Goal: Task Accomplishment & Management: Manage account settings

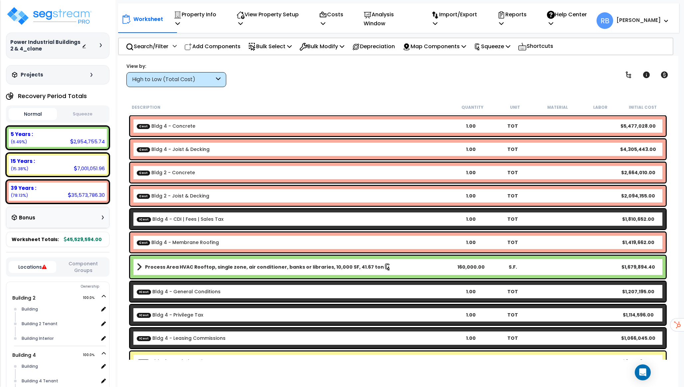
click at [649, 17] on b "[PERSON_NAME]" at bounding box center [638, 20] width 44 height 7
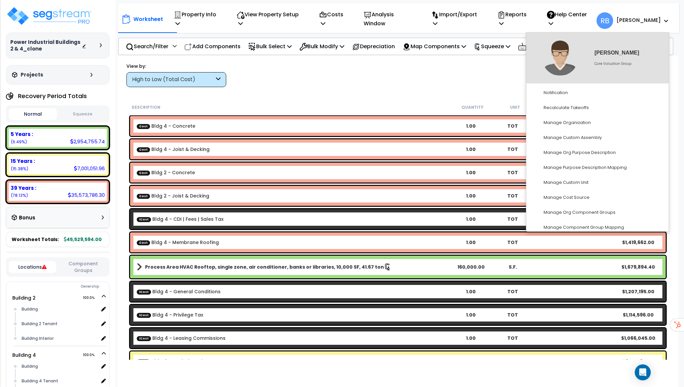
click at [649, 17] on b "[PERSON_NAME]" at bounding box center [638, 20] width 44 height 7
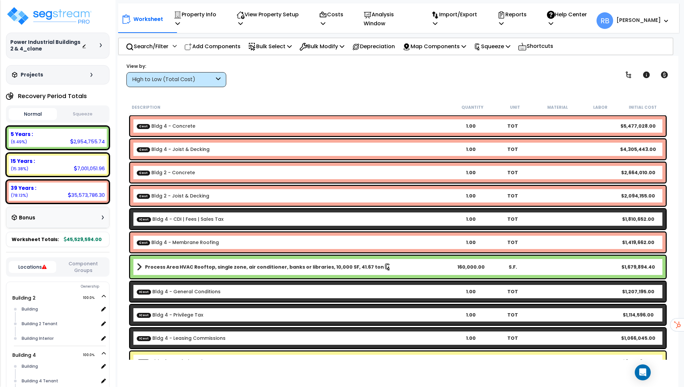
click at [613, 15] on span "RB" at bounding box center [604, 20] width 17 height 17
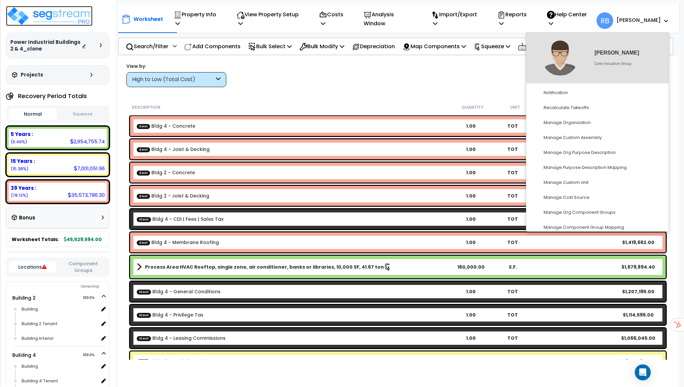
click at [25, 23] on img at bounding box center [49, 16] width 86 height 20
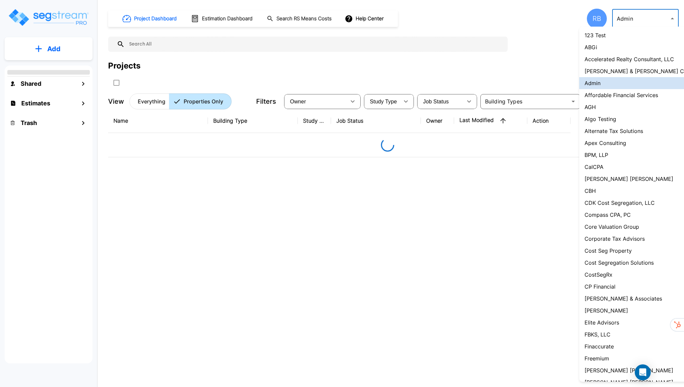
click at [645, 25] on body "× Your report is being generated. Be patient! × We're working on your Modificat…" at bounding box center [342, 193] width 684 height 387
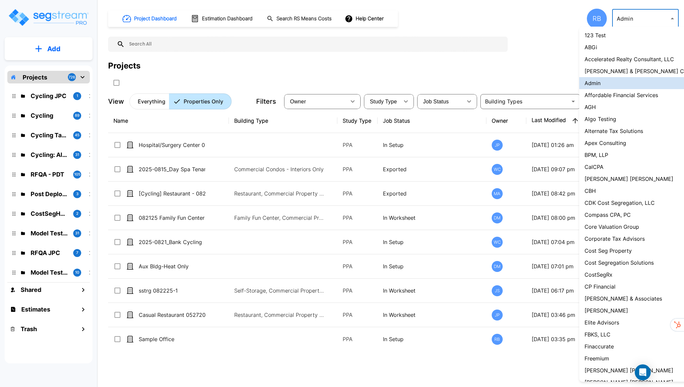
scroll to position [286, 0]
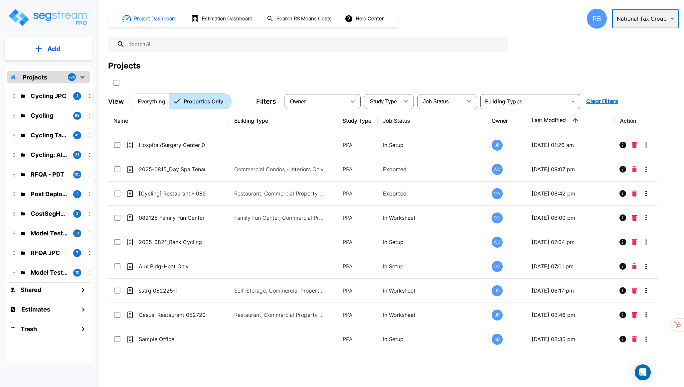
type input "127"
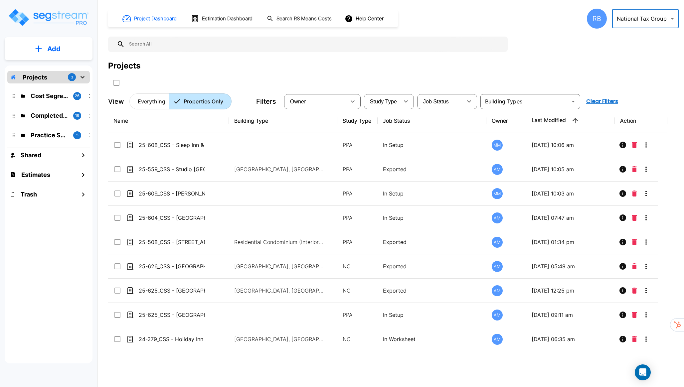
click at [598, 24] on div "RB" at bounding box center [597, 19] width 20 height 20
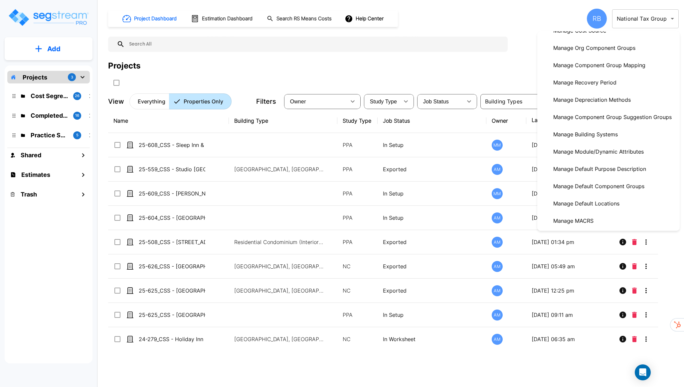
scroll to position [188, 0]
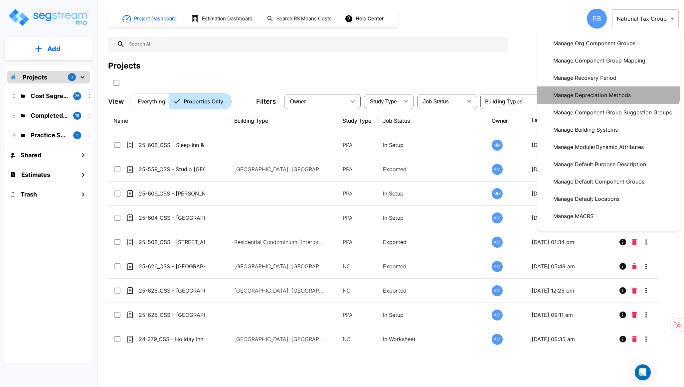
click at [594, 87] on link "Manage Depreciation Methods" at bounding box center [608, 94] width 142 height 17
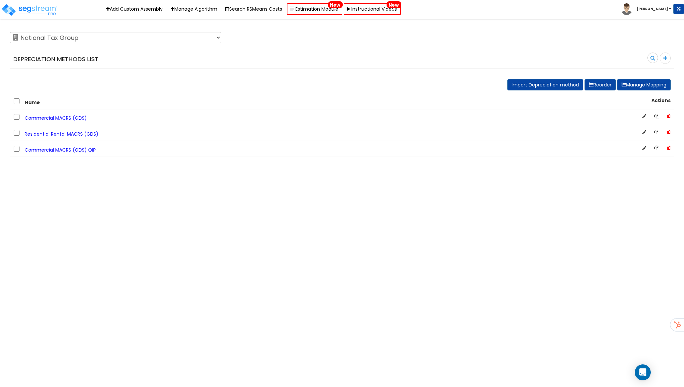
click at [84, 150] on span "Commercial MACRS (GDS) QIP" at bounding box center [60, 150] width 71 height 7
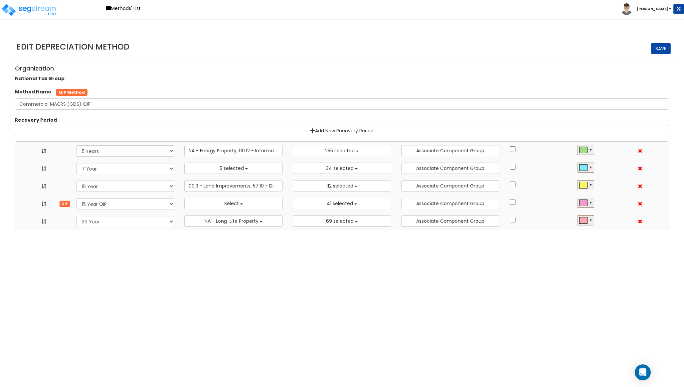
select select "5Y"
select select "10641"
select select "7Y_1"
select select "48830"
select select "11974"
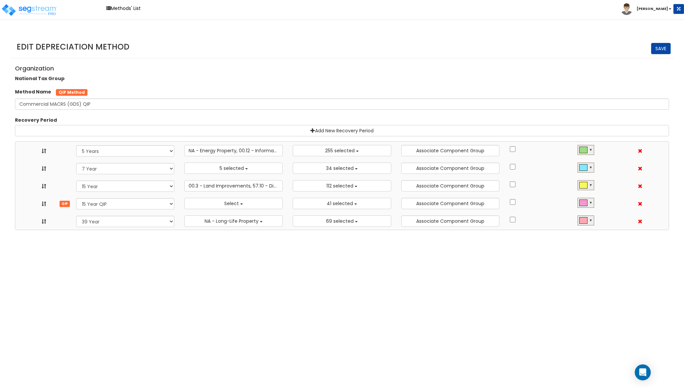
select select "15Y_1"
select select "3666"
select select "31875"
select select "15Y_2"
select select
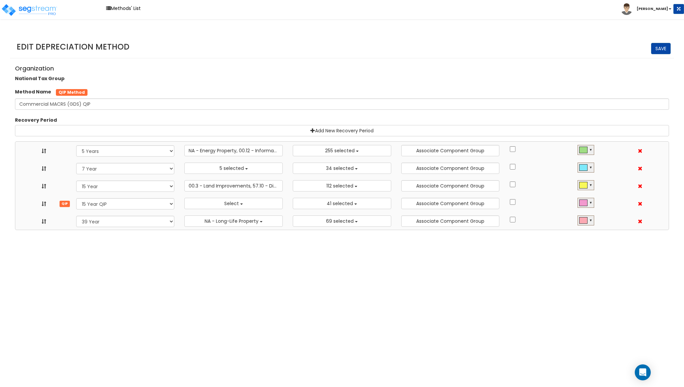
select select "11716"
select select "39Y_1"
select select "31302"
click at [260, 205] on button "Select" at bounding box center [233, 203] width 98 height 11
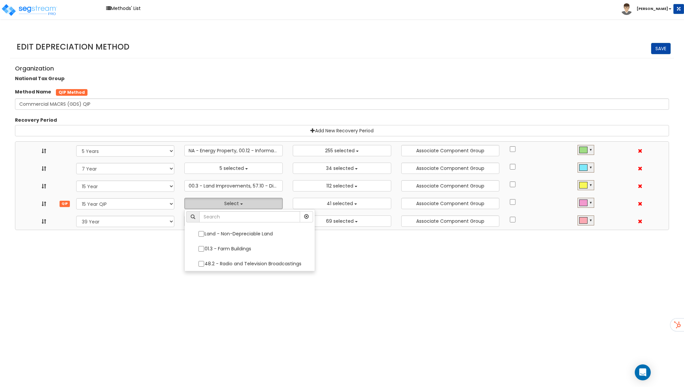
scroll to position [0, 0]
click at [364, 230] on html "Toggle navigation Methods' List Richard x" at bounding box center [342, 115] width 684 height 230
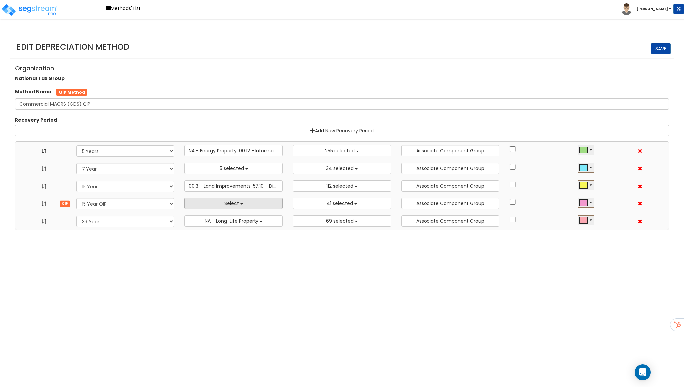
click at [260, 205] on button "Select" at bounding box center [233, 203] width 98 height 11
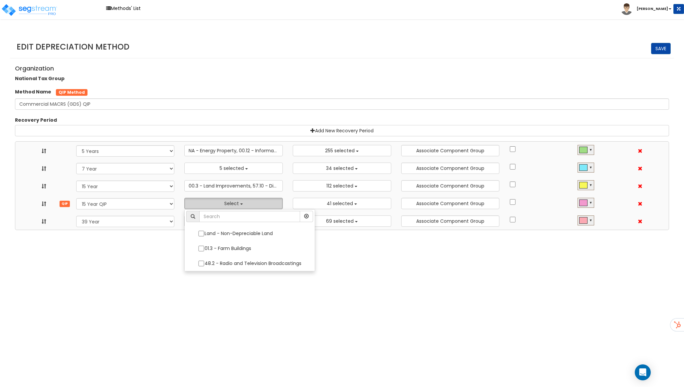
click at [260, 205] on button "Select" at bounding box center [233, 203] width 98 height 11
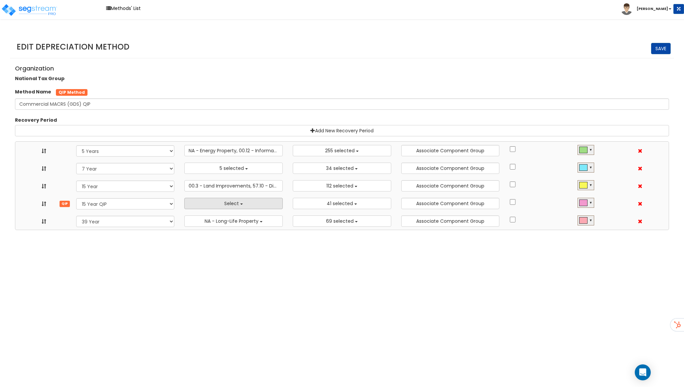
click at [278, 201] on button "Select" at bounding box center [233, 203] width 98 height 11
click at [267, 68] on h4 "Organization" at bounding box center [342, 68] width 654 height 7
click at [241, 165] on span "5 selected" at bounding box center [231, 168] width 24 height 7
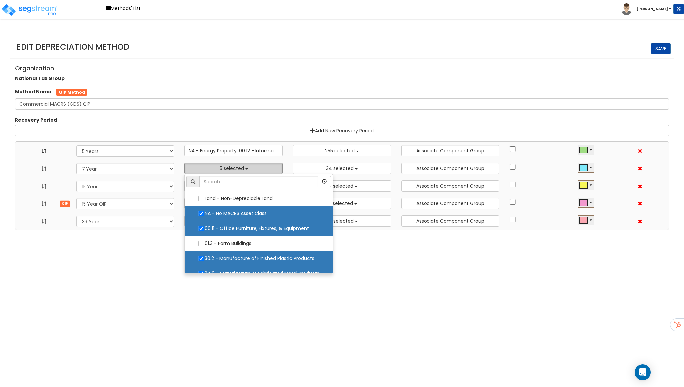
click at [241, 165] on span "5 selected" at bounding box center [231, 168] width 24 height 7
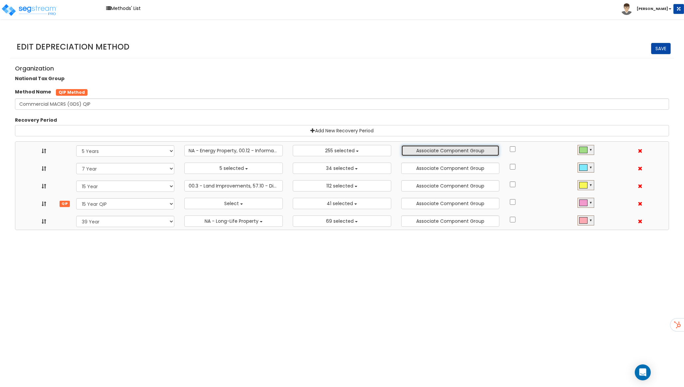
click at [432, 152] on button "Associate Component Group" at bounding box center [450, 150] width 98 height 11
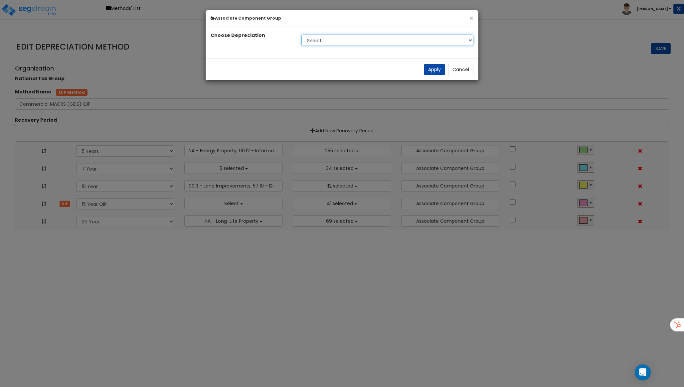
click at [449, 39] on select "Select Commercial MACRS (GDS) Residential Rental MACRS (GDS)" at bounding box center [387, 40] width 172 height 11
click at [301, 35] on select "Select Commercial MACRS (GDS) Residential Rental MACRS (GDS)" at bounding box center [387, 40] width 172 height 11
click at [461, 73] on button "Cancel" at bounding box center [460, 69] width 25 height 11
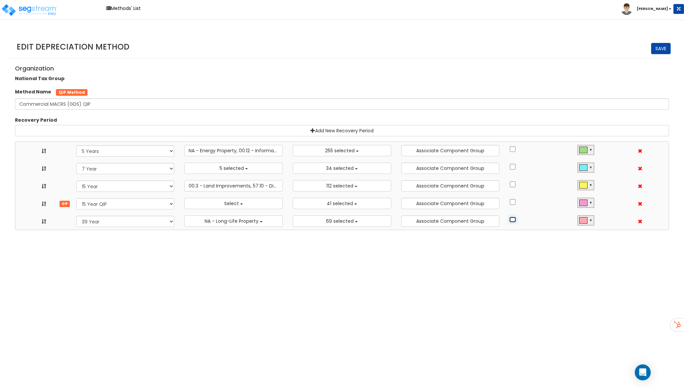
click at [512, 219] on input "checkbox" at bounding box center [512, 220] width 7 height 6
checkbox input "true"
click at [493, 62] on div "Organization National Tax Group" at bounding box center [342, 73] width 664 height 22
click at [632, 11] on img at bounding box center [627, 9] width 12 height 12
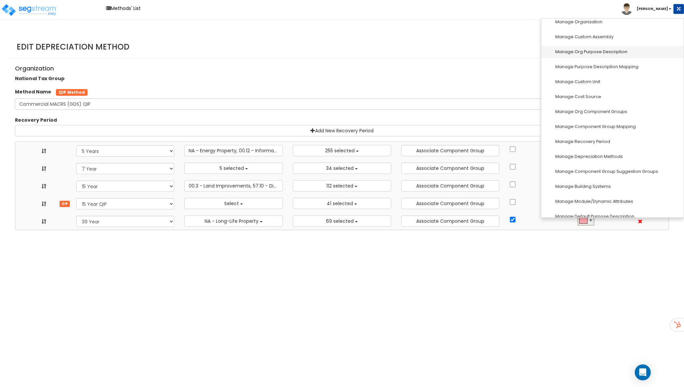
scroll to position [74, 0]
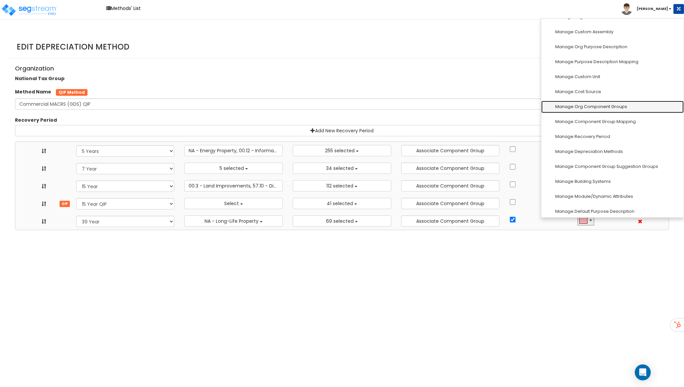
click at [595, 109] on link "Manage Org Component Groups" at bounding box center [612, 107] width 142 height 12
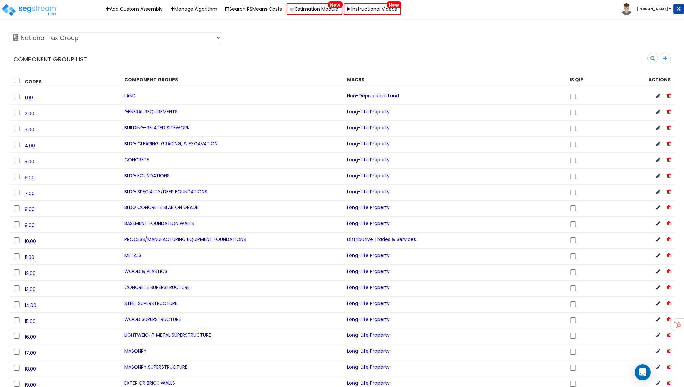
click at [632, 8] on img at bounding box center [627, 9] width 12 height 12
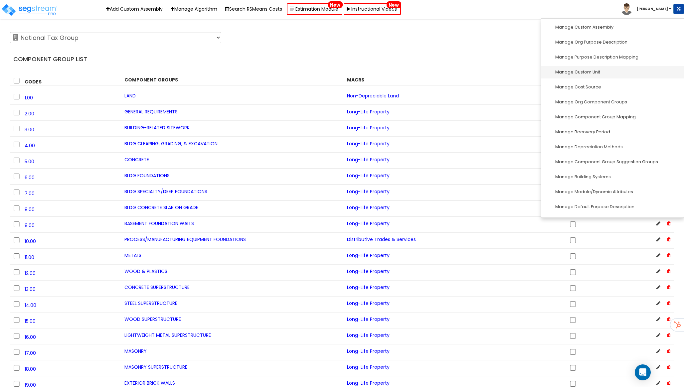
scroll to position [197, 0]
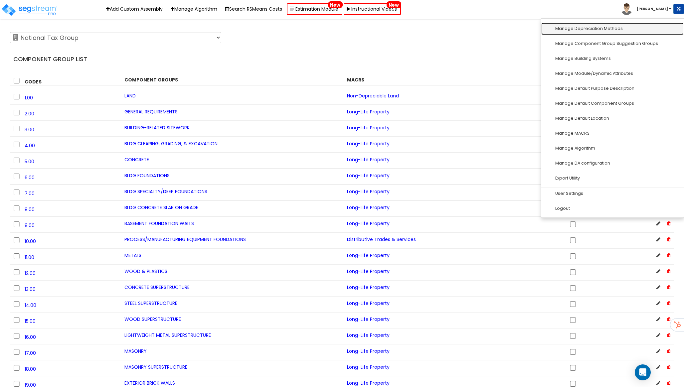
click at [604, 33] on link "Manage Depreciation Methods" at bounding box center [612, 29] width 142 height 12
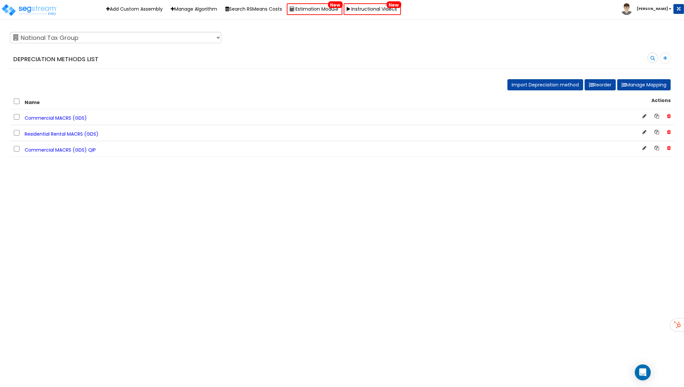
click at [77, 148] on span "Commercial MACRS (GDS) QIP" at bounding box center [60, 150] width 71 height 7
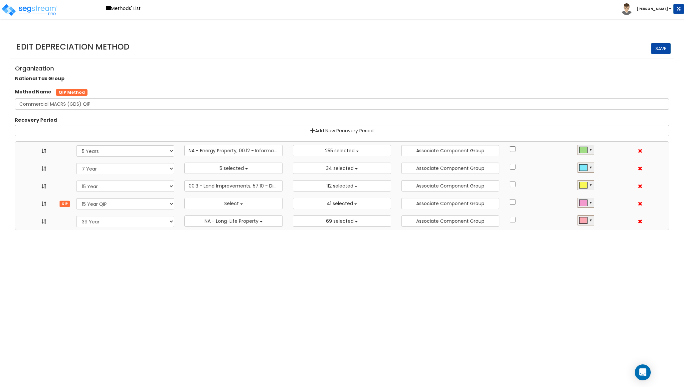
select select "5Y"
select select "10641"
select select "7Y_1"
select select "48830"
select select "11974"
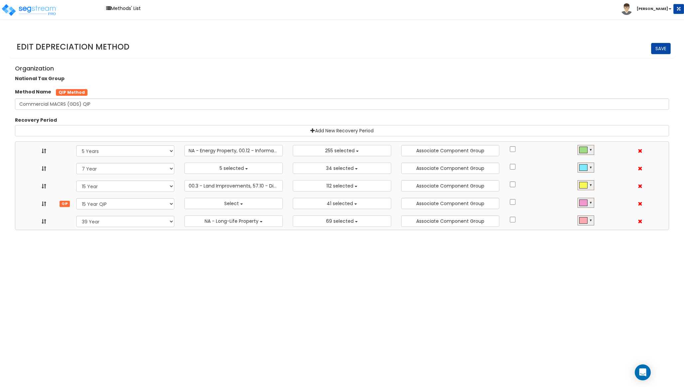
select select "15Y_1"
select select "3666"
select select "31875"
select select "15Y_2"
select select
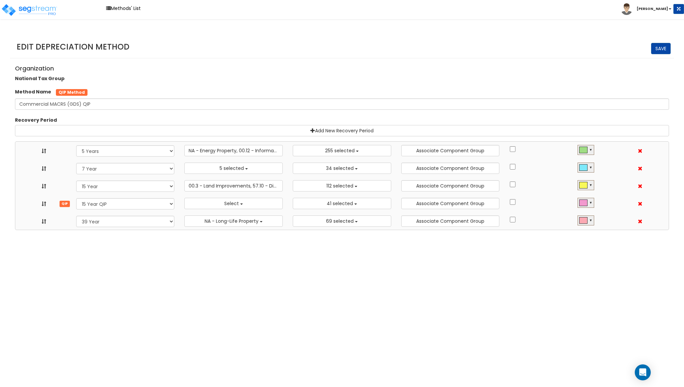
select select "11716"
select select "39Y_1"
select select "31302"
click at [65, 205] on span "QIP" at bounding box center [65, 204] width 10 height 6
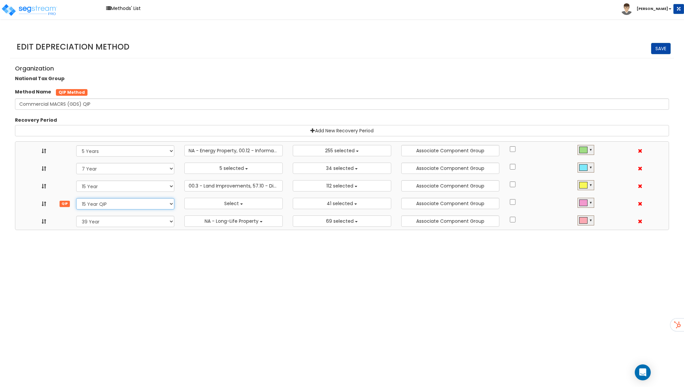
click at [126, 207] on select "Recovery Period 15 Years 15 Year QIP 27.5 Year 27.5 Years 39 Years 7 Years" at bounding box center [125, 203] width 98 height 11
click at [76, 198] on select "Recovery Period 15 Years 15 Year QIP 27.5 Year 27.5 Years 39 Years 7 Years" at bounding box center [125, 203] width 98 height 11
click at [117, 5] on link "Methods' List" at bounding box center [123, 8] width 41 height 10
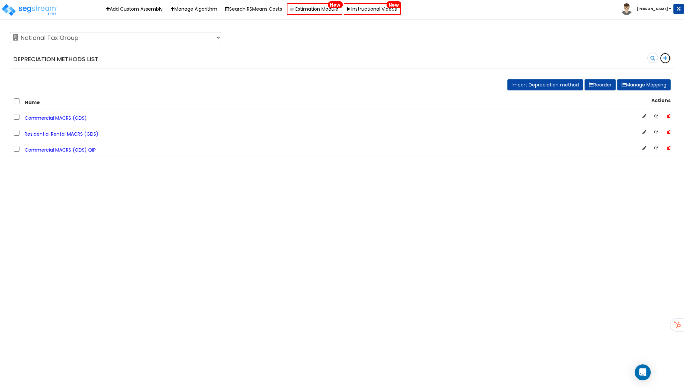
click at [665, 59] on icon at bounding box center [665, 58] width 4 height 5
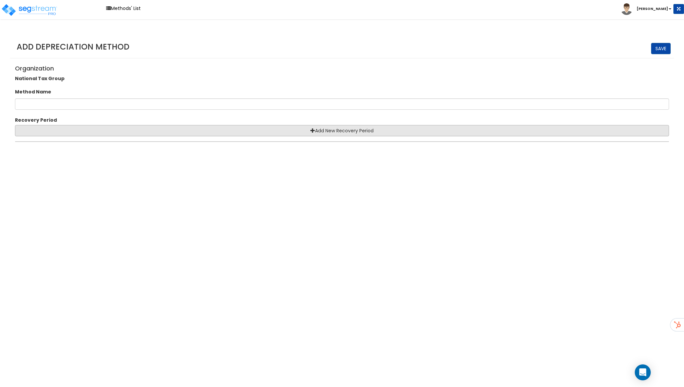
click at [362, 130] on link "Add New Recovery Period" at bounding box center [342, 130] width 654 height 11
select select
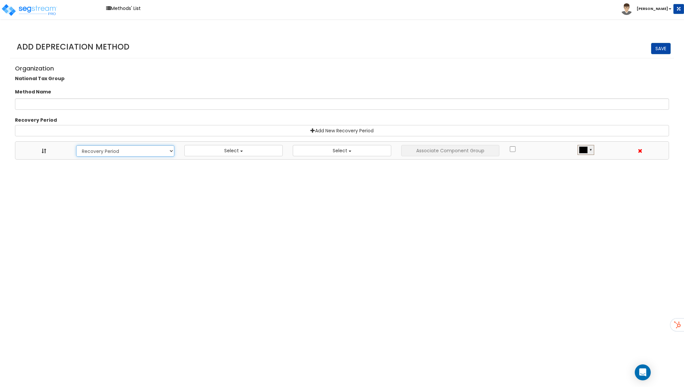
click at [167, 153] on select "Recovery Period 15 Years 15 Year 15 Year QIP 27.5 Year 27.5 Years 39 Years 39 Y…" at bounding box center [125, 150] width 98 height 11
click at [76, 145] on select "Recovery Period 15 Years 15 Year 15 Year QIP 27.5 Year 27.5 Years 39 Years 39 Y…" at bounding box center [125, 150] width 98 height 11
select select "15Y_2"
select select
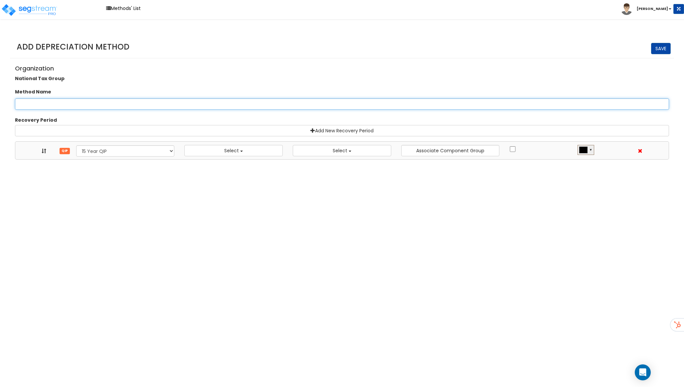
click at [170, 105] on input "Method Name" at bounding box center [342, 103] width 654 height 11
type input "other"
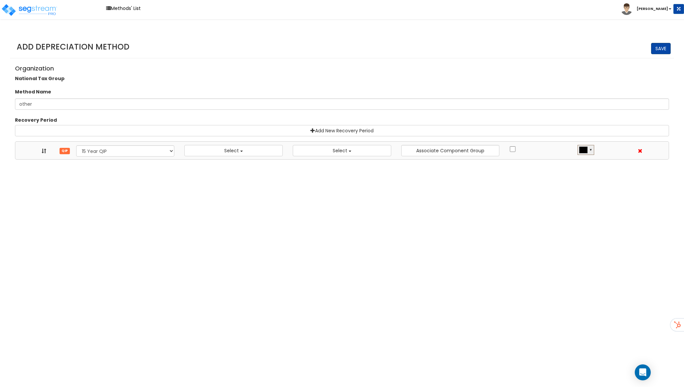
click at [662, 46] on link "Save" at bounding box center [661, 48] width 20 height 11
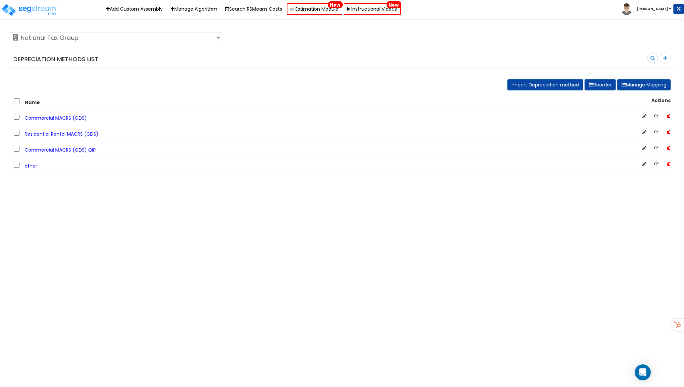
click at [27, 166] on span "other" at bounding box center [31, 166] width 13 height 7
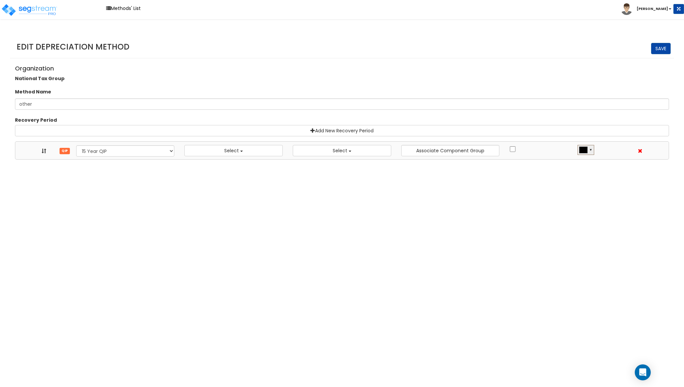
select select "15Y_2"
select select
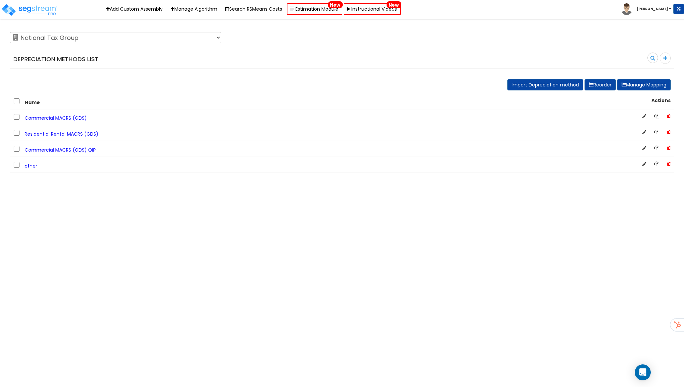
click at [68, 153] on span "Commercial MACRS (GDS) QIP" at bounding box center [60, 150] width 71 height 7
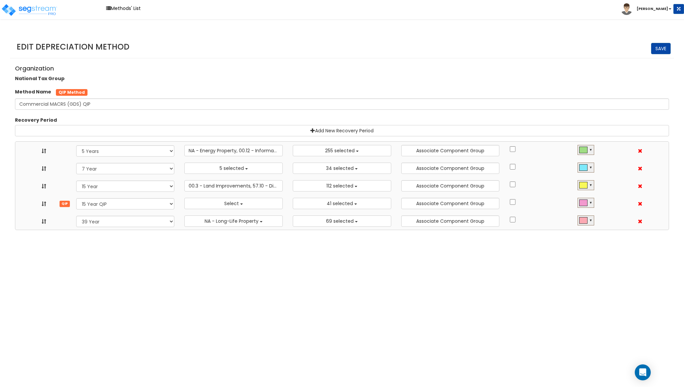
select select "5Y"
select select "10641"
select select "7Y_1"
select select "48830"
select select "11974"
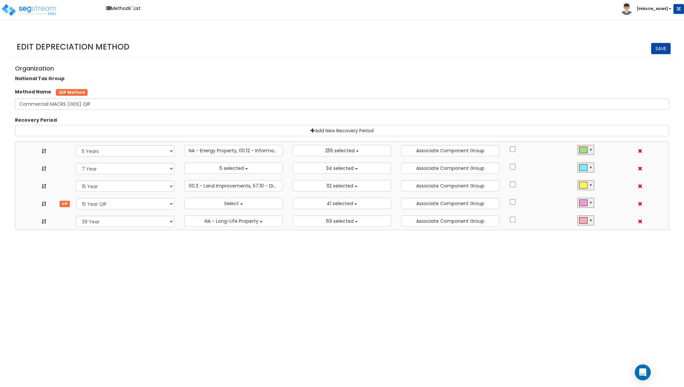
select select "15Y_1"
select select "3666"
select select "31875"
select select "15Y_2"
select select
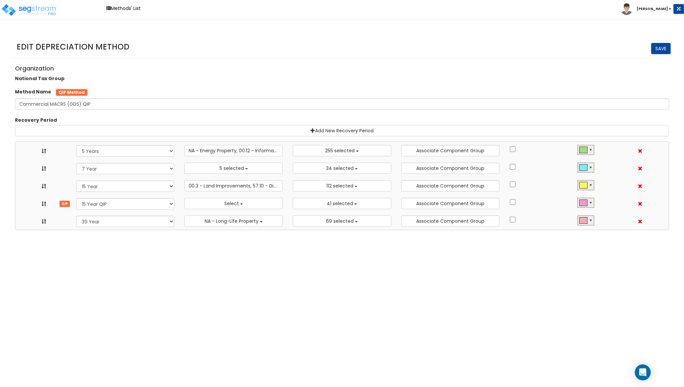
select select "11716"
select select "39Y_1"
select select "31302"
click at [121, 8] on link "Methods' List" at bounding box center [123, 8] width 41 height 10
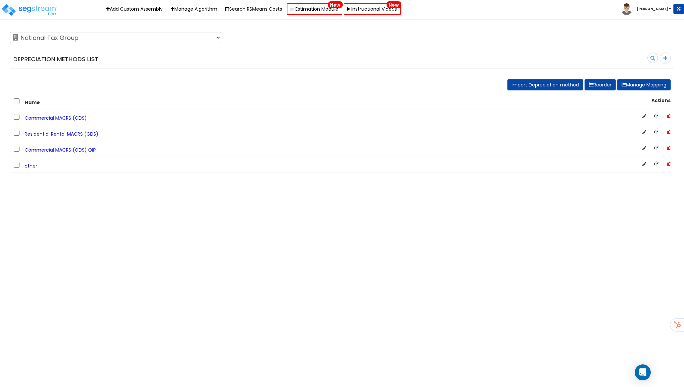
click at [667, 166] on icon at bounding box center [669, 164] width 4 height 5
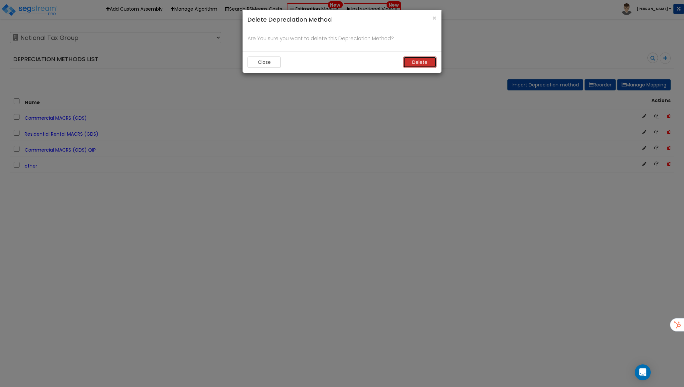
click at [424, 62] on button "Delete" at bounding box center [419, 62] width 33 height 11
